Goal: Check status: Check status

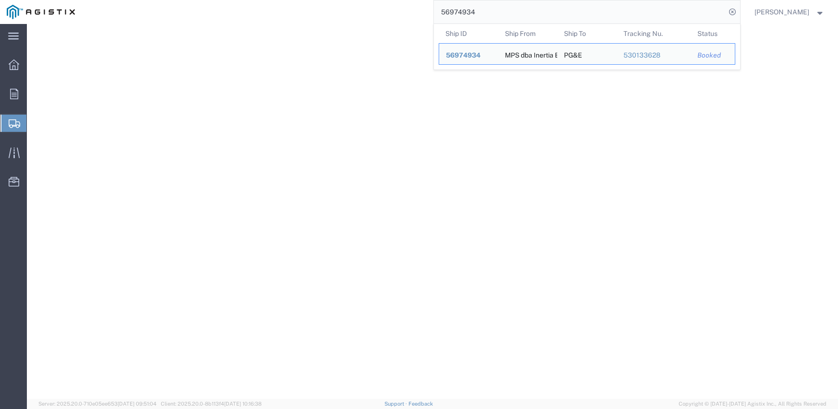
click at [463, 13] on input "56974934" at bounding box center [580, 11] width 292 height 23
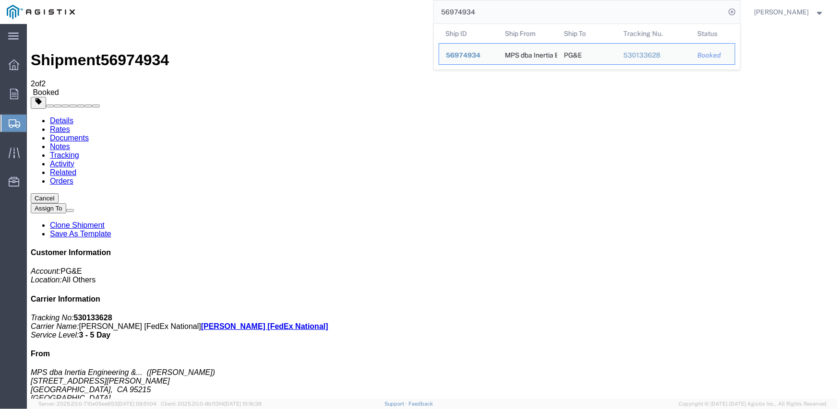
click at [463, 14] on input "56974934" at bounding box center [580, 11] width 292 height 23
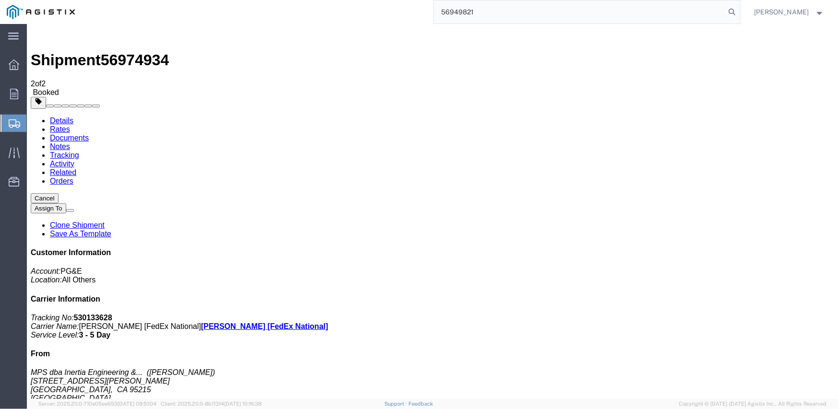
type input "56949821"
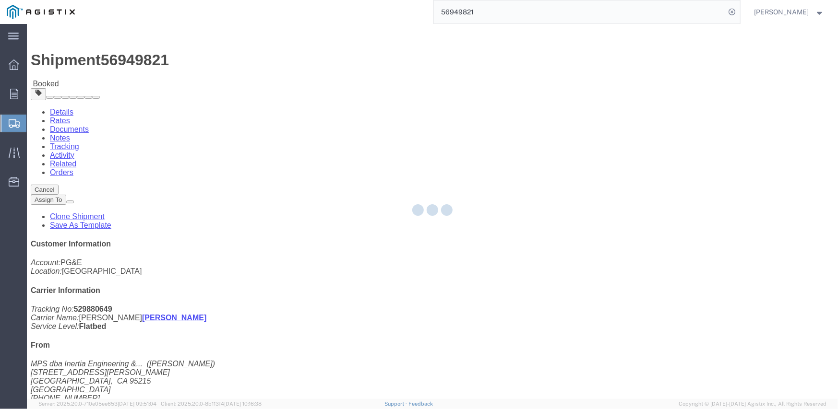
drag, startPoint x: 146, startPoint y: 39, endPoint x: 172, endPoint y: 66, distance: 37.3
click at [172, 66] on div at bounding box center [432, 211] width 811 height 375
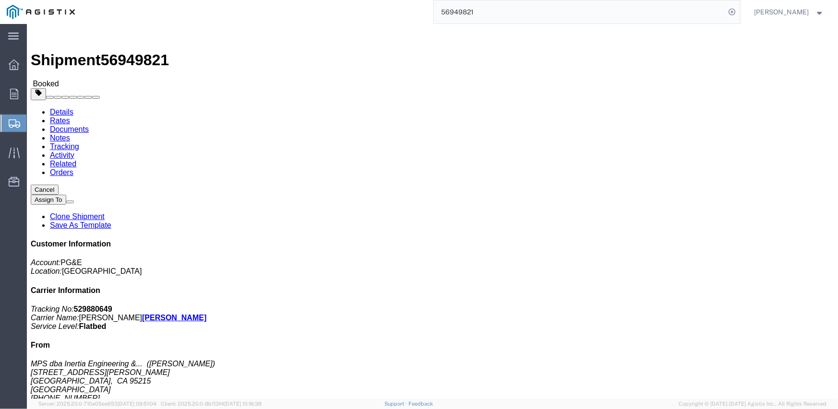
click link "Tracking"
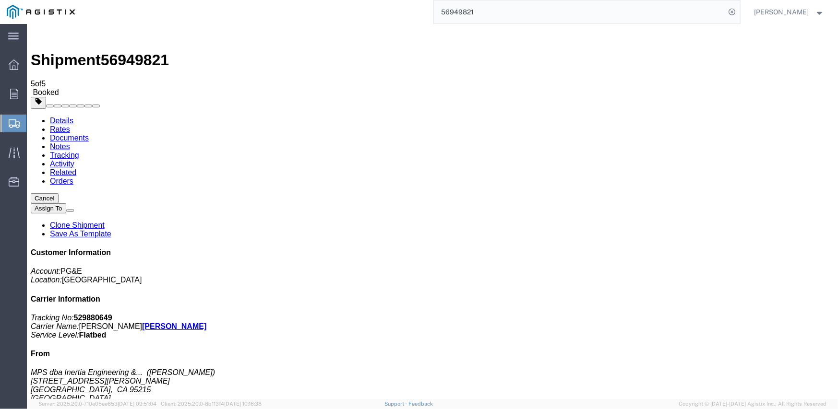
click at [124, 51] on span "56949821" at bounding box center [134, 59] width 68 height 17
copy span "56949821"
